Goal: Understand process/instructions

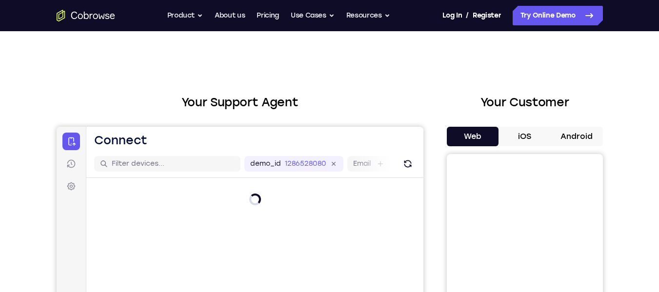
click at [447, 98] on h2 "Your Customer" at bounding box center [525, 103] width 156 height 18
click at [546, 138] on button "iOS" at bounding box center [524, 137] width 52 height 20
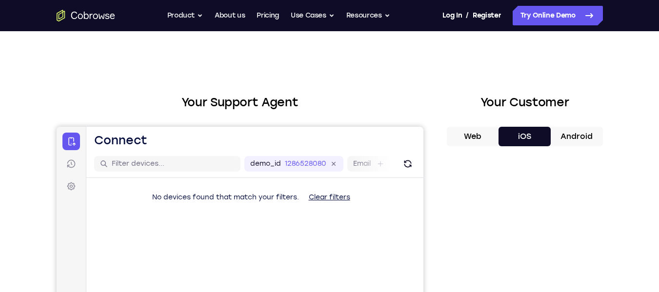
click at [553, 138] on button "Android" at bounding box center [577, 137] width 52 height 20
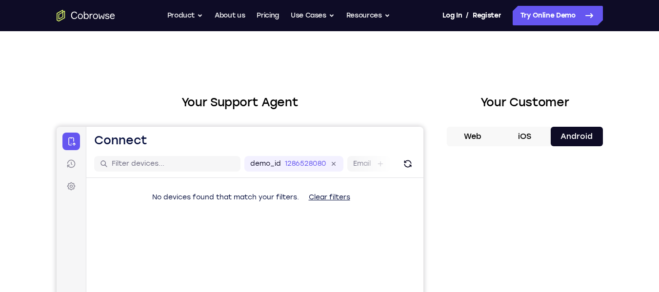
click at [536, 137] on button "iOS" at bounding box center [524, 137] width 52 height 20
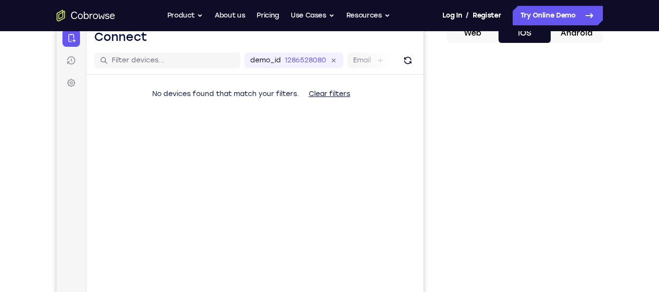
scroll to position [106, 0]
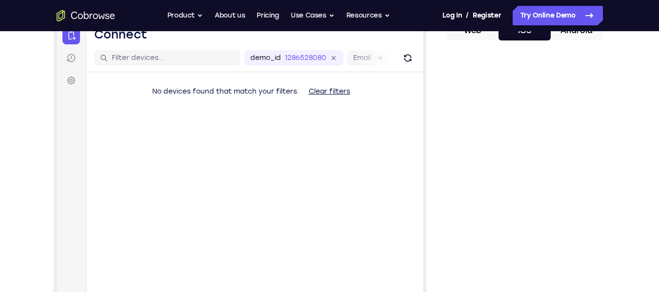
click at [578, 35] on button "Android" at bounding box center [577, 31] width 52 height 20
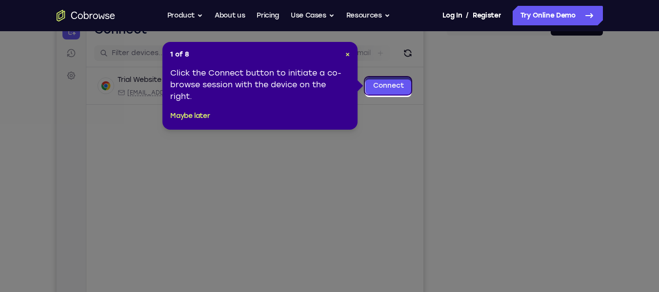
scroll to position [107, 0]
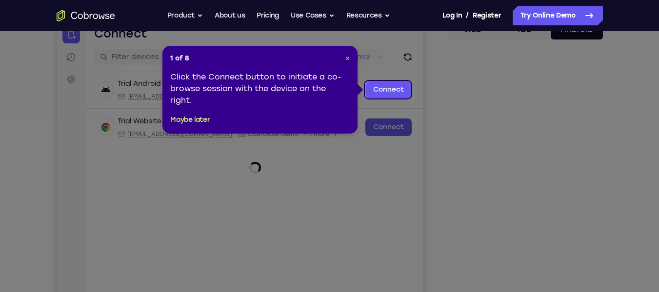
click at [349, 56] on span "×" at bounding box center [347, 58] width 4 height 8
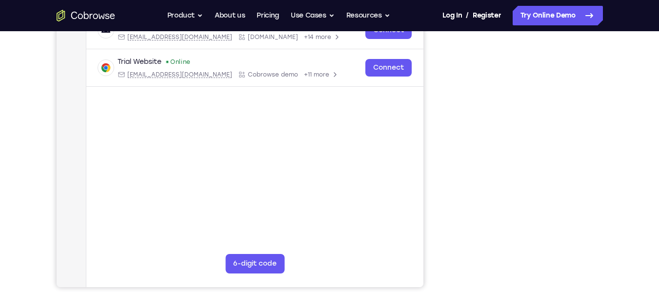
scroll to position [168, 0]
click at [591, 160] on iframe "To enrich screen reader interactions, please activate Accessibility in Grammarl…" at bounding box center [524, 140] width 139 height 293
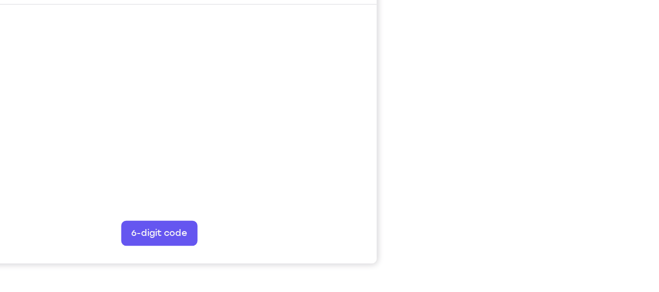
scroll to position [183, 0]
